Goal: Navigation & Orientation: Find specific page/section

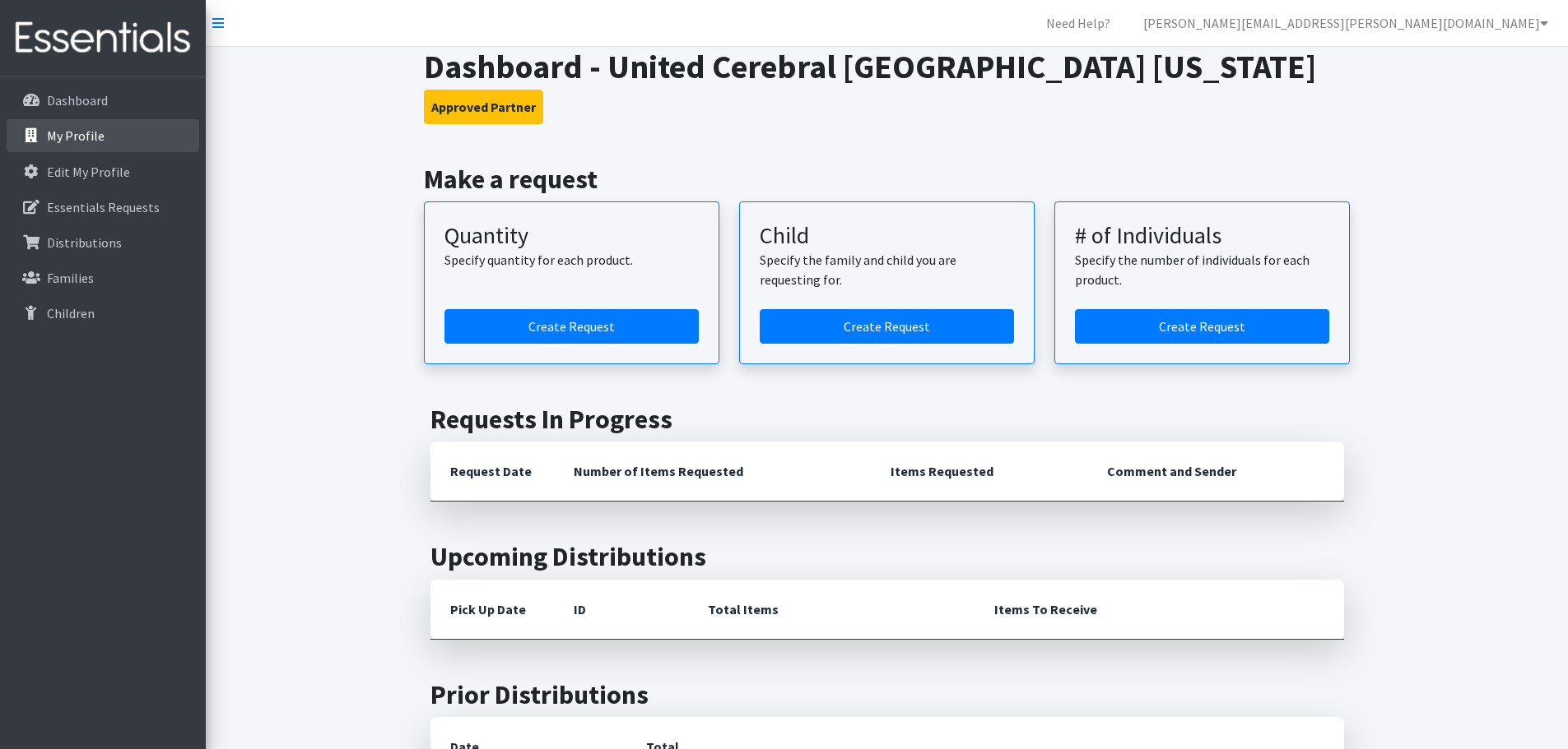
click at [63, 141] on p "My Profile" at bounding box center [76, 135] width 58 height 16
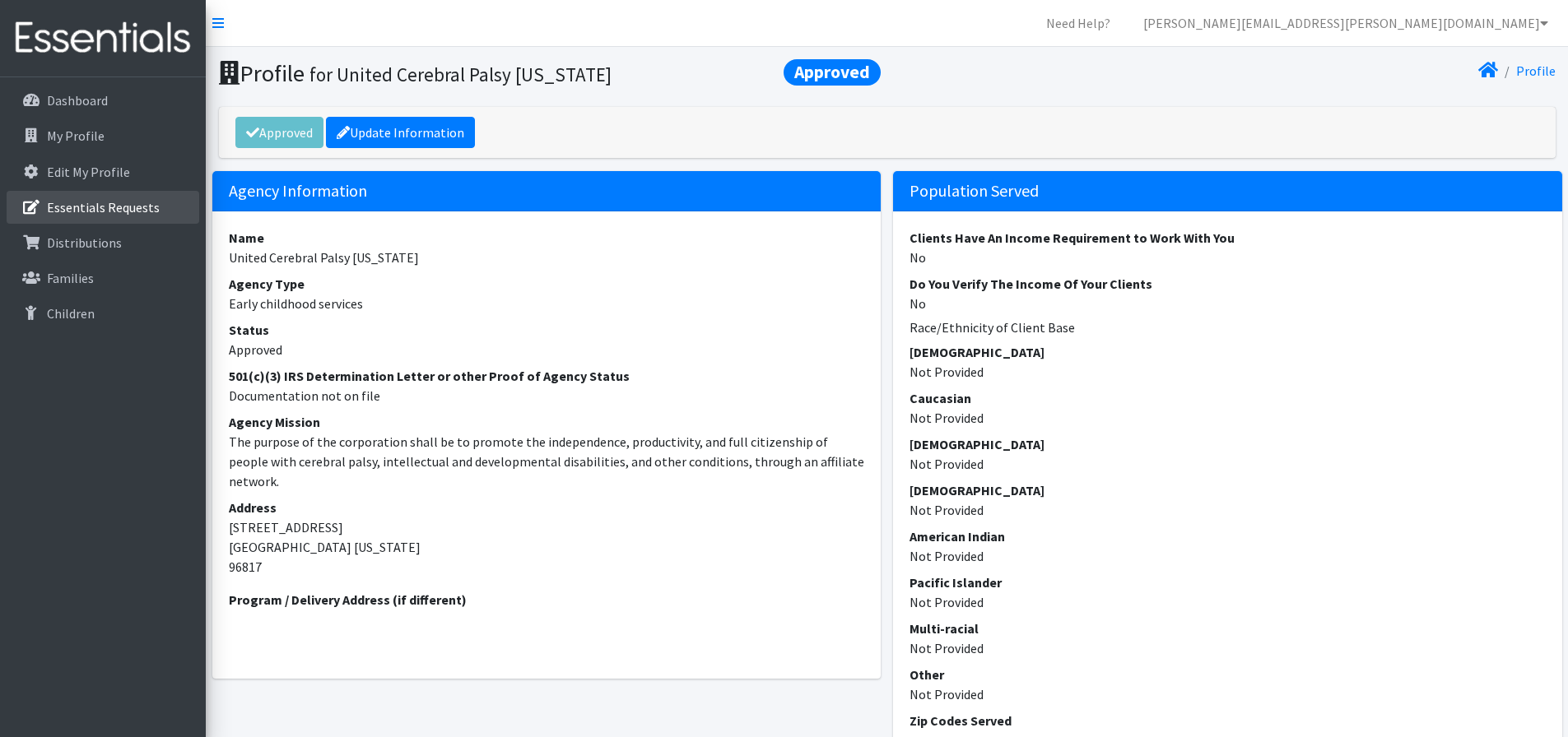
click at [100, 200] on p "Essentials Requests" at bounding box center [103, 207] width 113 height 16
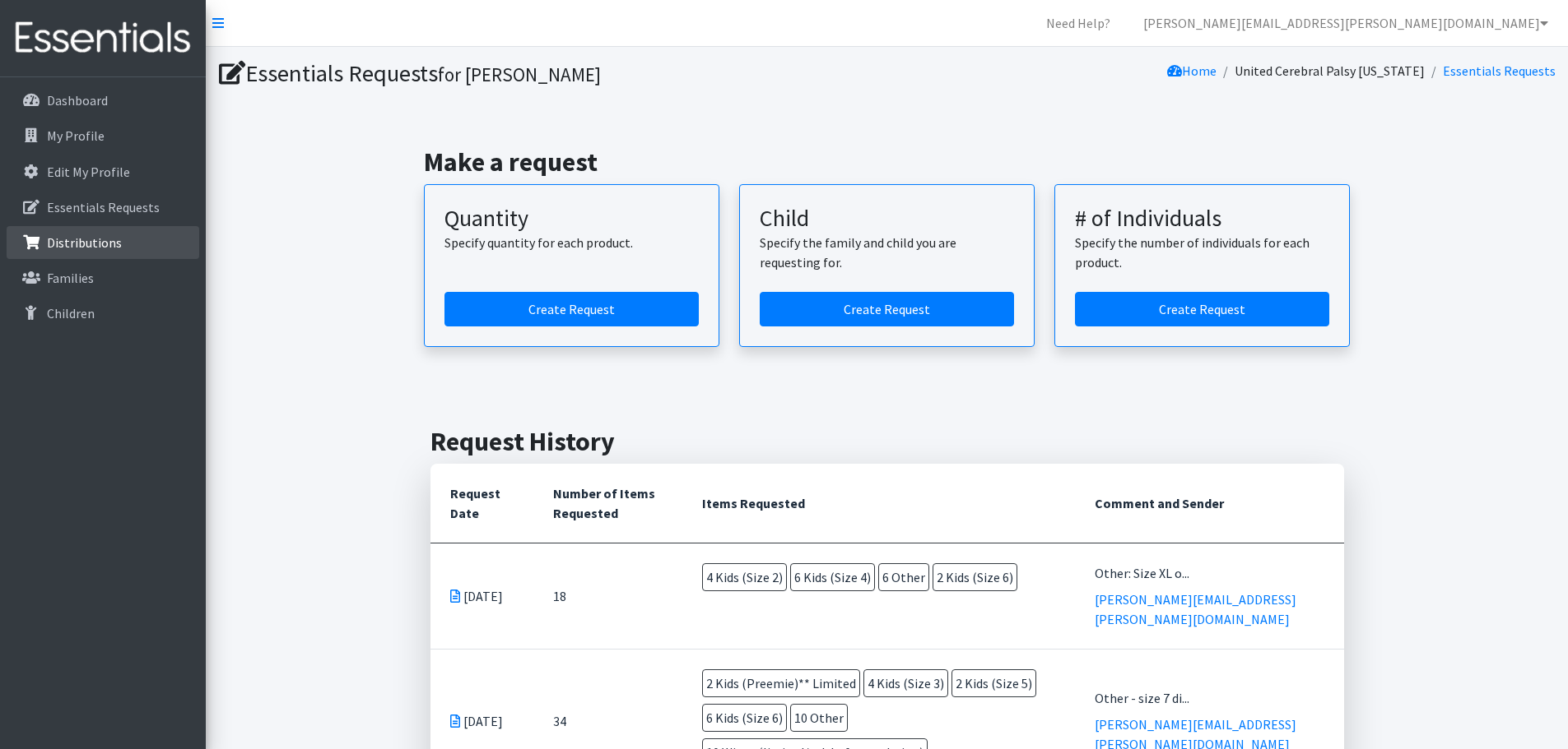
click at [85, 250] on p "Distributions" at bounding box center [84, 242] width 75 height 16
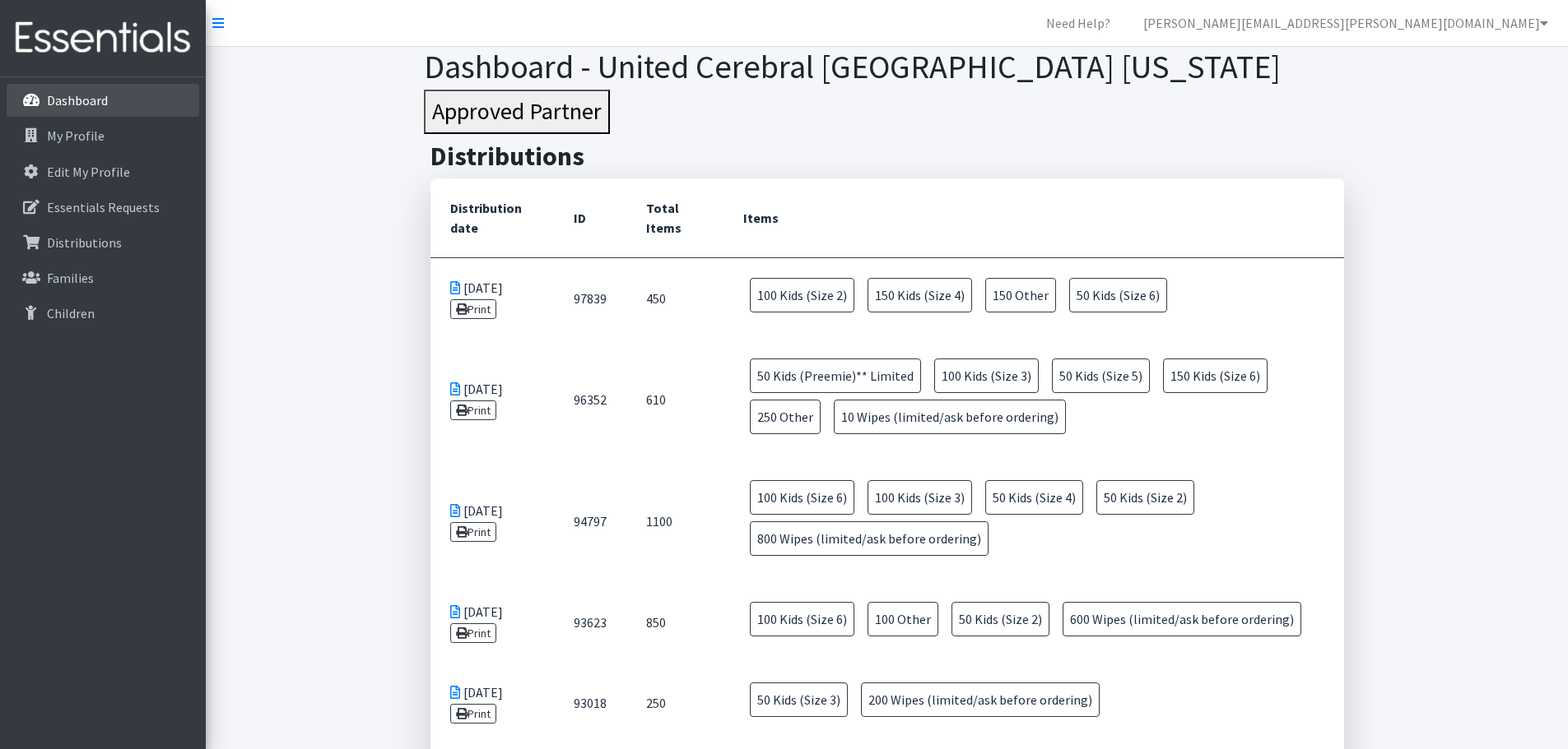
click at [63, 110] on link "Dashboard" at bounding box center [102, 100] width 192 height 33
